Goal: Use online tool/utility: Utilize a website feature to perform a specific function

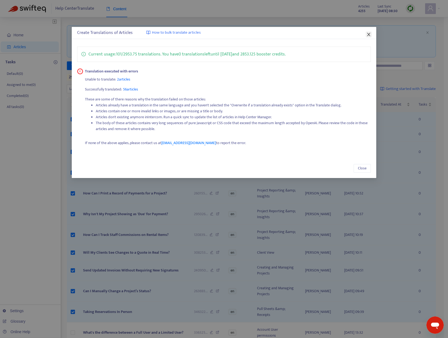
click at [366, 35] on span "Close" at bounding box center [369, 34] width 6 height 4
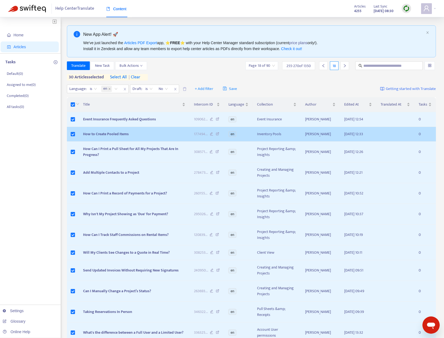
click at [120, 135] on span "How to Create Pooled Items" at bounding box center [106, 134] width 46 height 6
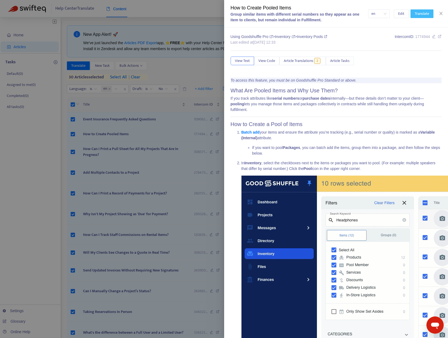
click at [422, 15] on span "Translate" at bounding box center [422, 14] width 14 height 6
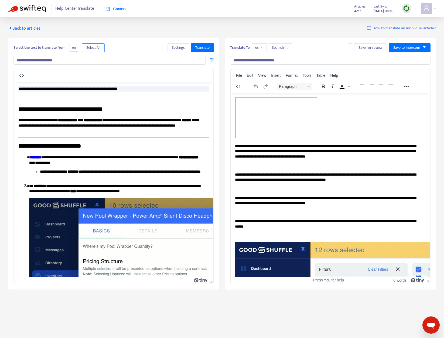
click at [91, 47] on span "Select All" at bounding box center [93, 48] width 14 height 6
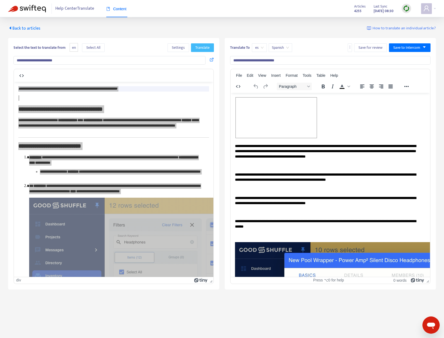
click at [206, 50] on button "Translate" at bounding box center [202, 47] width 23 height 9
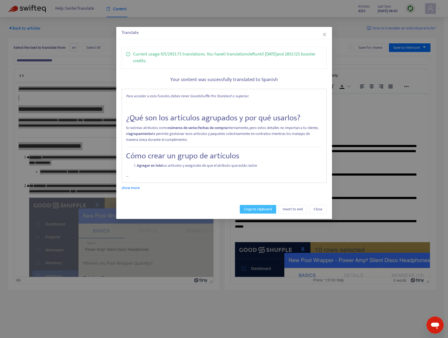
click at [255, 210] on span "Copy to clipboard" at bounding box center [258, 210] width 28 height 6
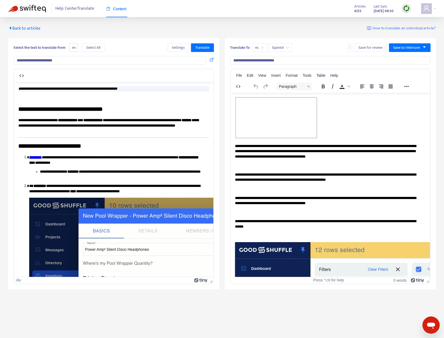
click at [259, 49] on span "es" at bounding box center [259, 48] width 8 height 8
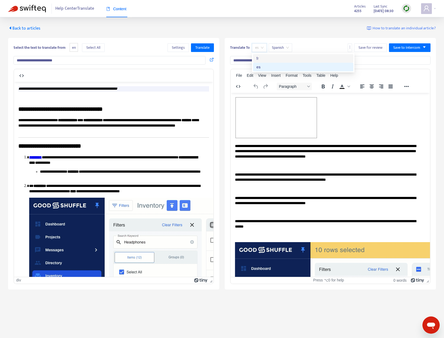
click at [266, 57] on div "fr" at bounding box center [303, 59] width 94 height 6
type input "**********"
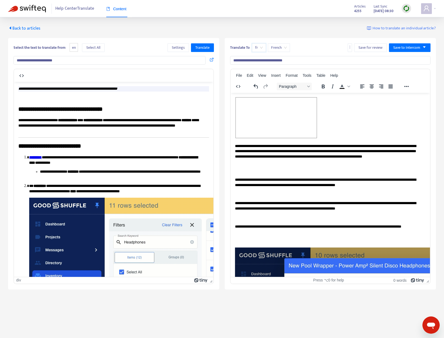
click at [149, 45] on div "Select the text to translate from en Select All Settings Translate" at bounding box center [113, 47] width 200 height 9
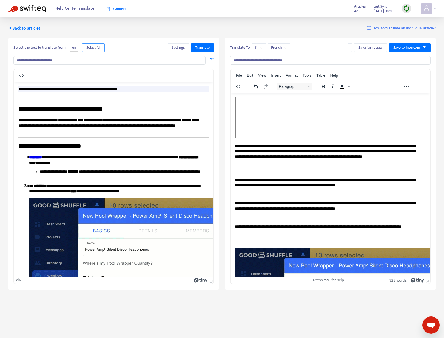
click at [97, 49] on span "Select All" at bounding box center [93, 48] width 14 height 6
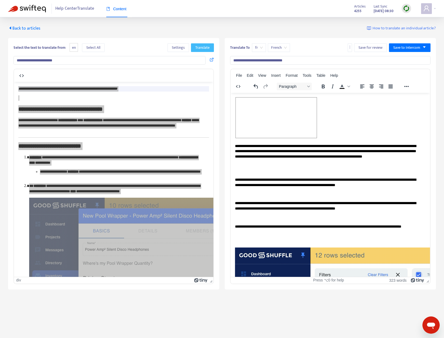
click at [206, 48] on span "Translate" at bounding box center [202, 48] width 14 height 6
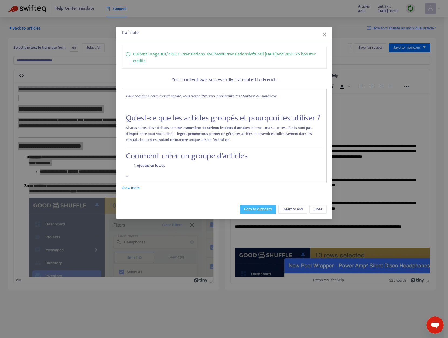
click at [249, 212] on span "Copy to clipboard" at bounding box center [258, 210] width 28 height 6
